Goal: Task Accomplishment & Management: Use online tool/utility

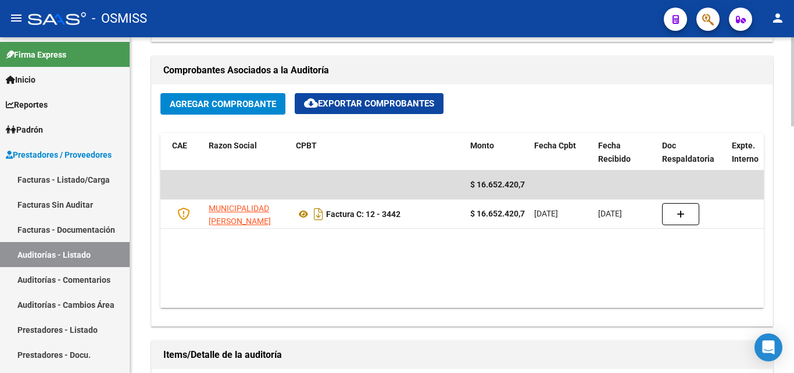
scroll to position [527, 0]
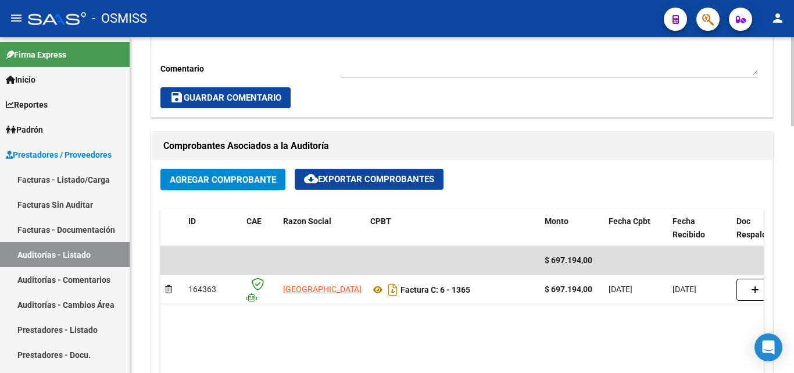
scroll to position [465, 0]
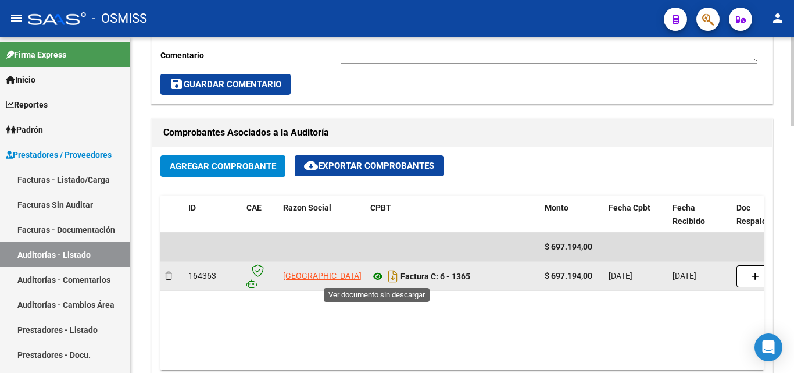
click at [380, 276] on icon at bounding box center [377, 276] width 15 height 14
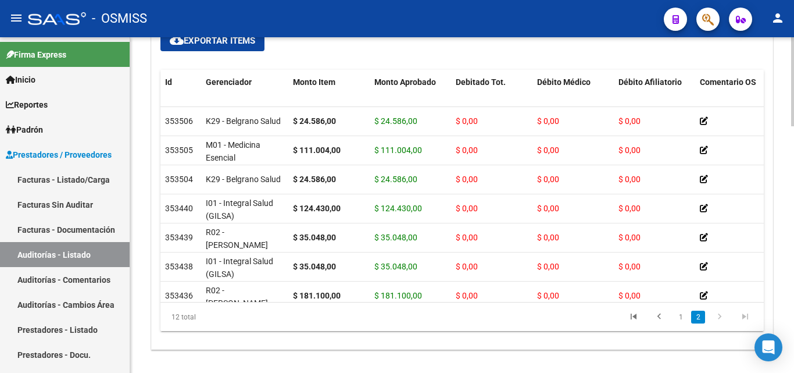
scroll to position [881, 0]
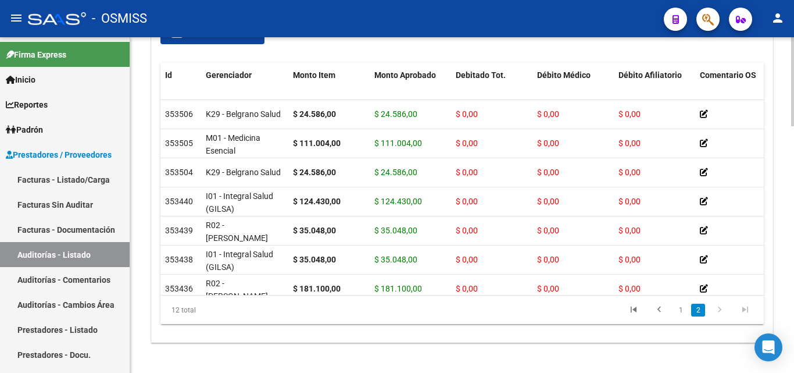
click at [793, 281] on div at bounding box center [792, 314] width 3 height 89
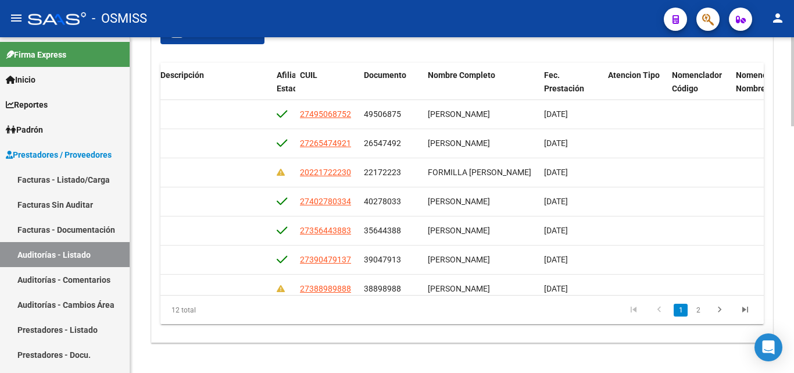
scroll to position [0, 885]
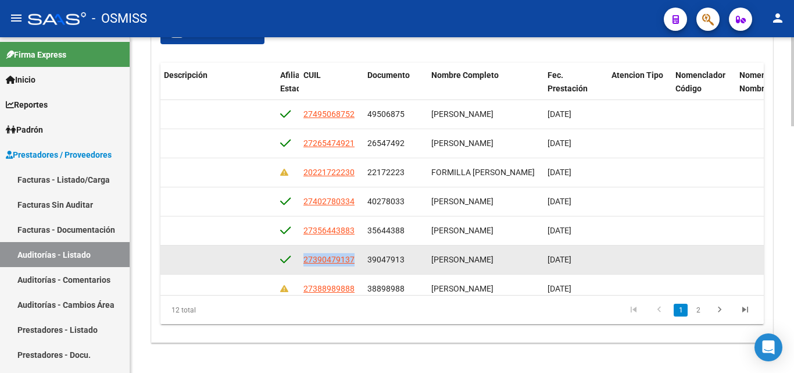
drag, startPoint x: 303, startPoint y: 259, endPoint x: 349, endPoint y: 268, distance: 47.4
click at [349, 268] on datatable-body-cell "27390479137" at bounding box center [331, 259] width 64 height 28
copy span "27390479137"
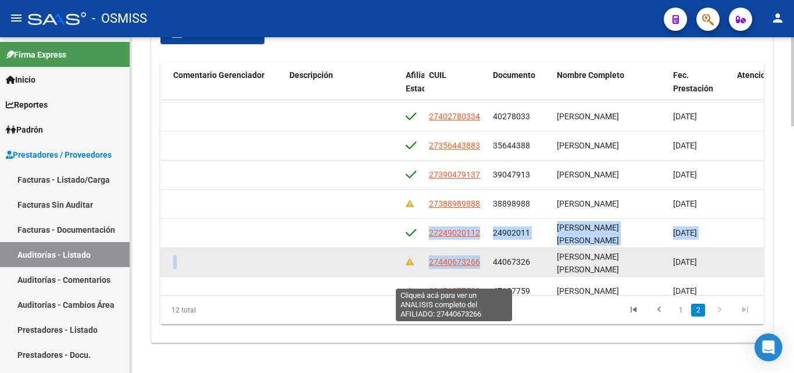
scroll to position [88, 759]
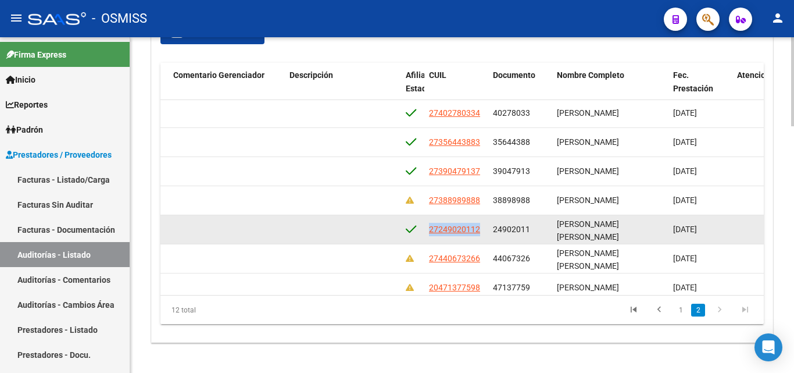
drag, startPoint x: 429, startPoint y: 269, endPoint x: 481, endPoint y: 235, distance: 62.2
click at [481, 235] on div "27249020112" at bounding box center [456, 229] width 55 height 13
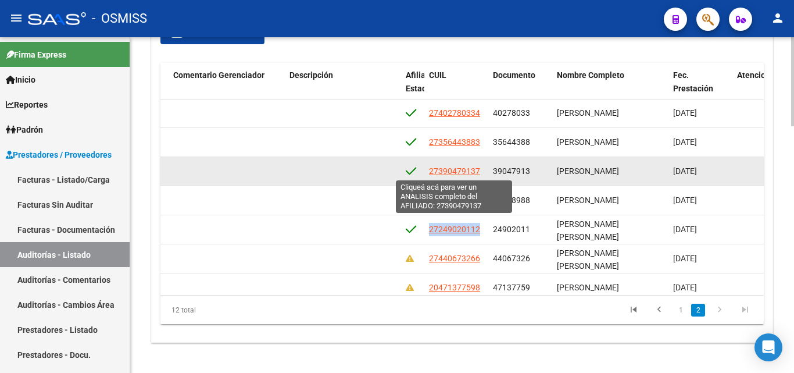
copy span "27249020112"
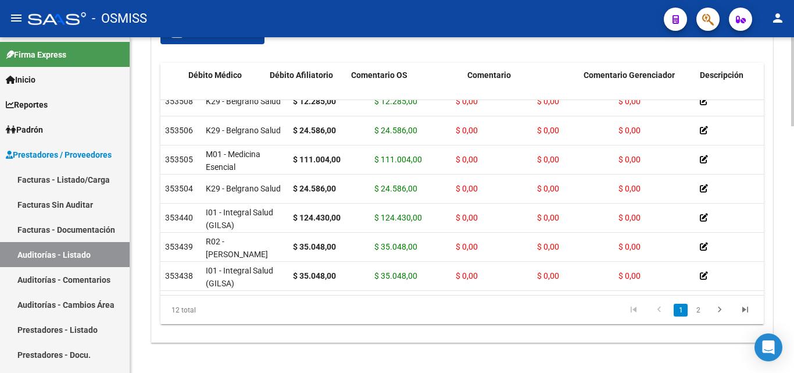
scroll to position [42, 542]
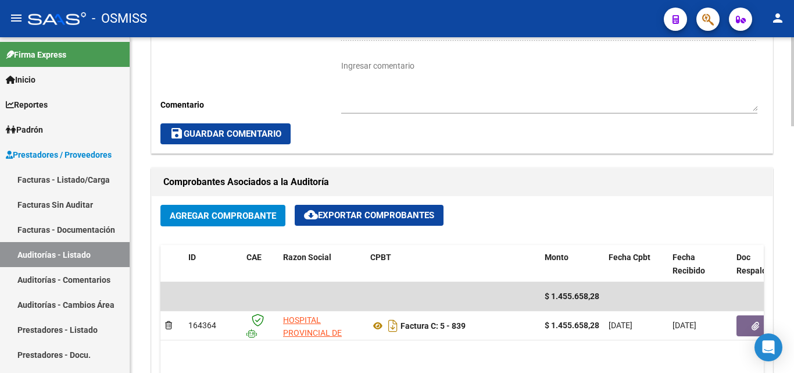
scroll to position [465, 0]
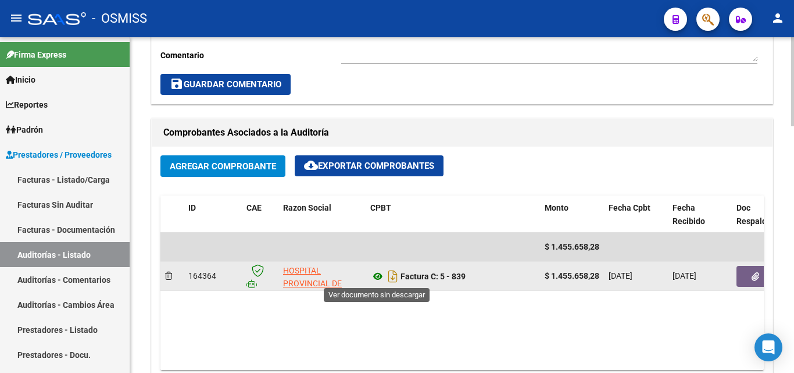
click at [375, 276] on icon at bounding box center [377, 276] width 15 height 14
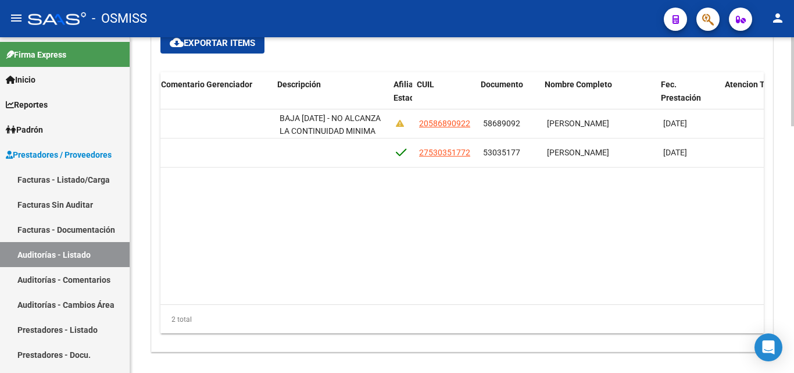
scroll to position [0, 771]
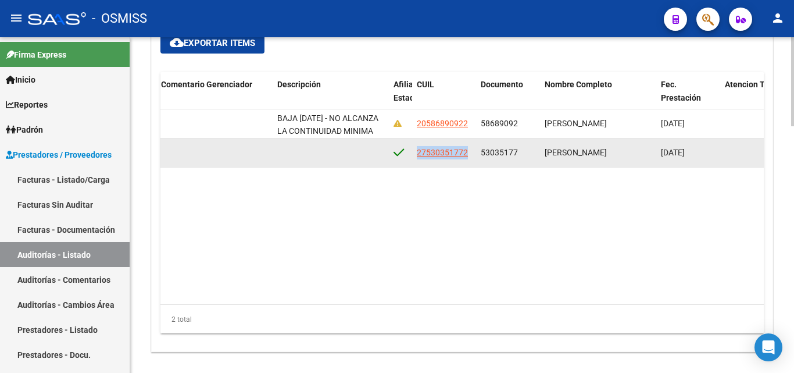
drag, startPoint x: 417, startPoint y: 149, endPoint x: 471, endPoint y: 155, distance: 54.9
click at [471, 155] on datatable-body-cell "27530351772" at bounding box center [444, 152] width 64 height 28
copy span "27530351772"
click at [416, 146] on datatable-body-cell "27530351772" at bounding box center [444, 152] width 64 height 28
drag, startPoint x: 416, startPoint y: 151, endPoint x: 471, endPoint y: 153, distance: 54.7
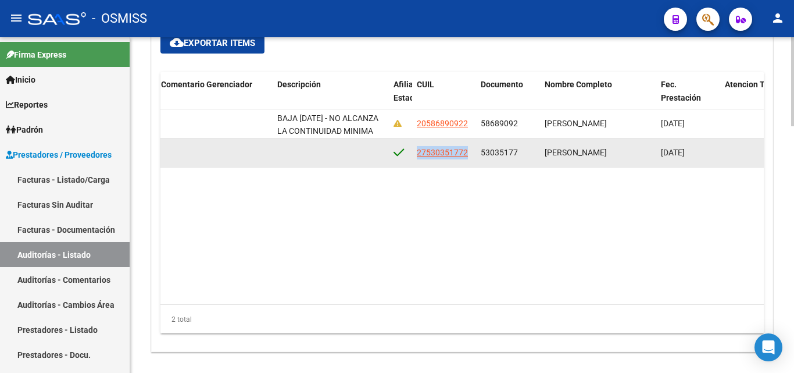
click at [471, 153] on datatable-body-cell "27530351772" at bounding box center [444, 152] width 64 height 28
copy span "27530351772"
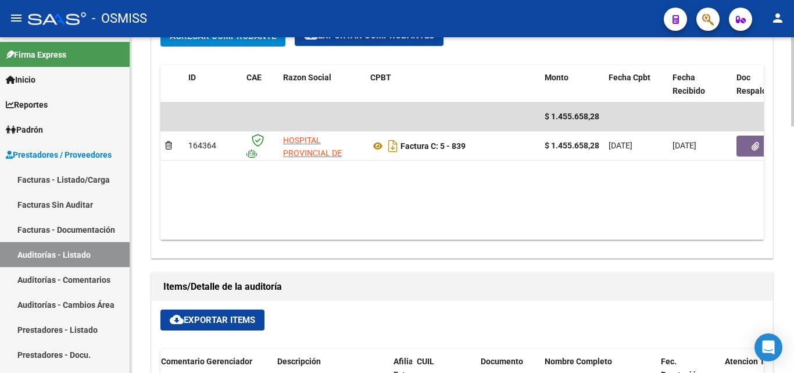
scroll to position [581, 0]
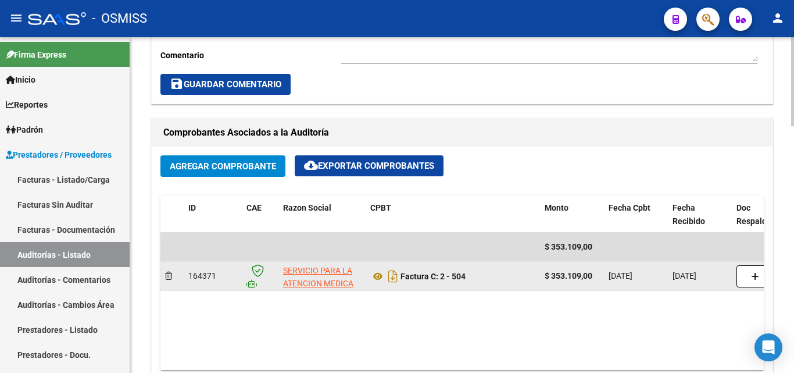
scroll to position [523, 0]
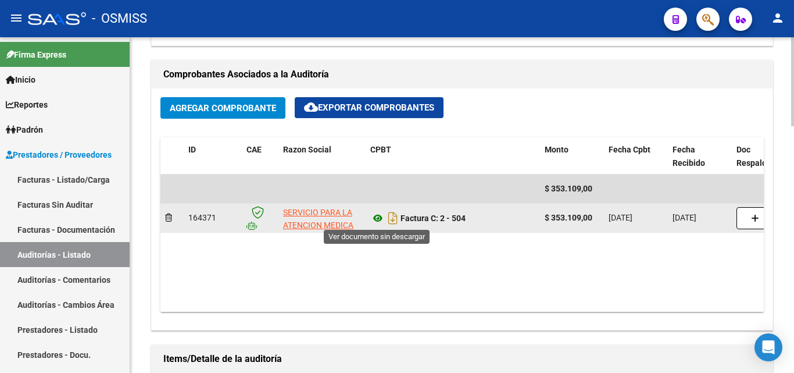
click at [377, 219] on icon at bounding box center [377, 218] width 15 height 14
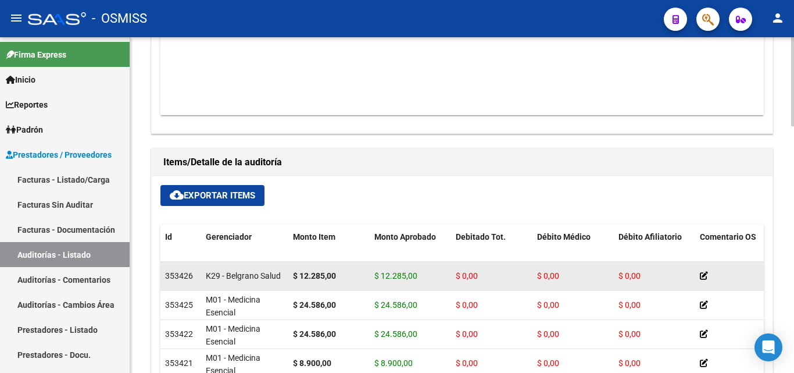
scroll to position [756, 0]
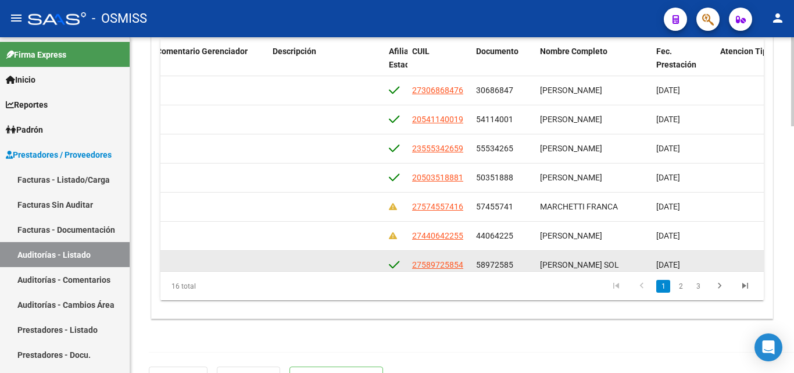
scroll to position [0, 768]
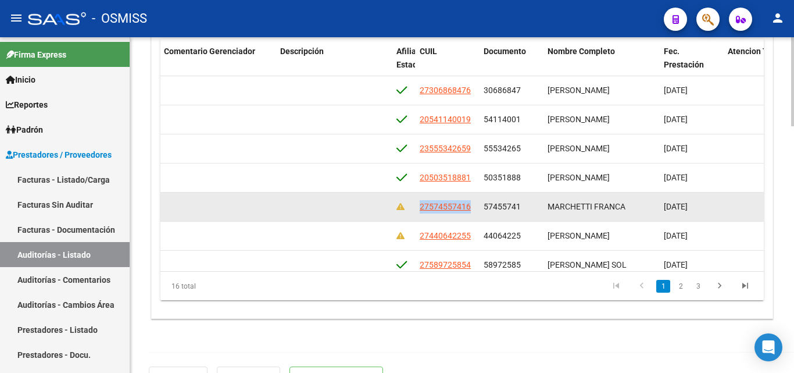
drag, startPoint x: 418, startPoint y: 205, endPoint x: 475, endPoint y: 212, distance: 57.4
click at [475, 212] on datatable-body-cell "27574557416" at bounding box center [447, 206] width 64 height 28
copy span "27574557416"
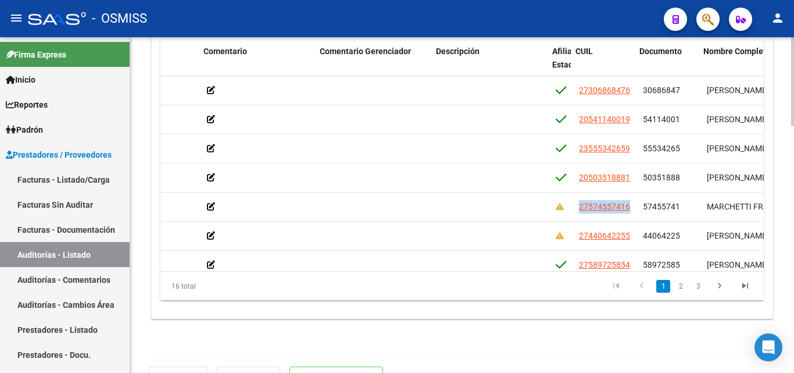
scroll to position [0, 613]
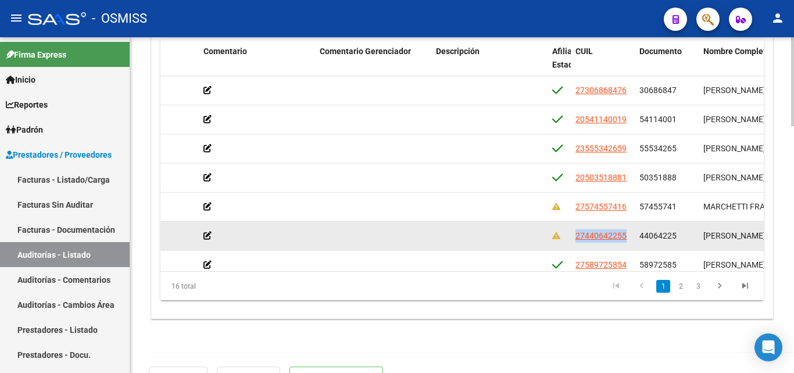
drag, startPoint x: 575, startPoint y: 235, endPoint x: 627, endPoint y: 239, distance: 51.9
click at [627, 239] on datatable-body-cell "27440642255" at bounding box center [603, 235] width 64 height 28
copy span "27440642255"
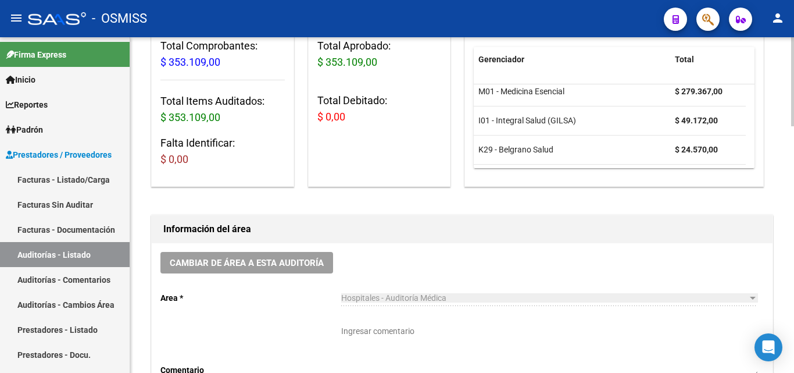
scroll to position [144, 0]
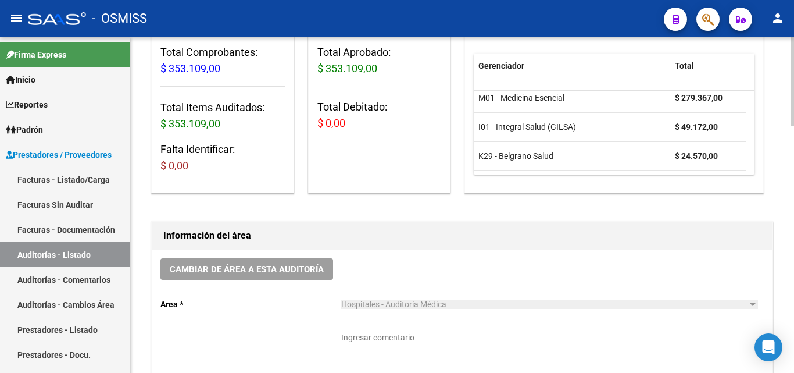
click at [793, 94] on div at bounding box center [792, 120] width 3 height 89
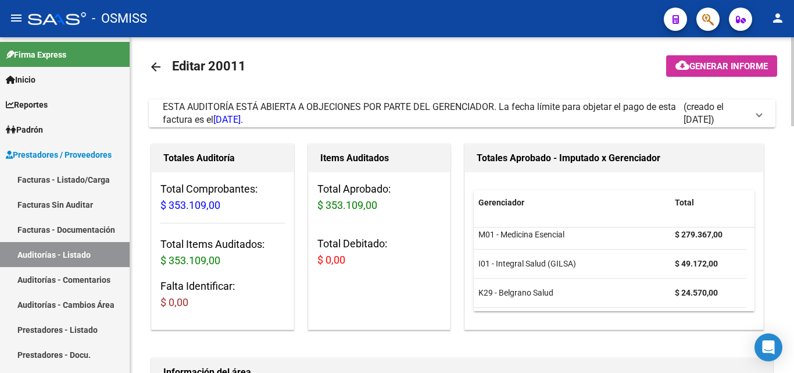
scroll to position [0, 0]
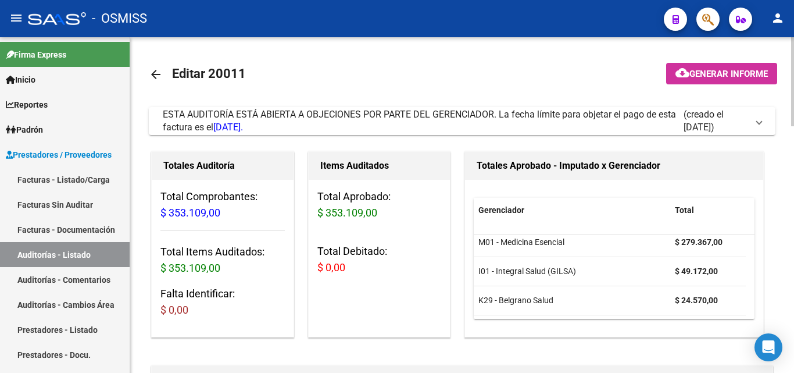
click at [793, 71] on div at bounding box center [792, 81] width 3 height 89
